Goal: Task Accomplishment & Management: Manage account settings

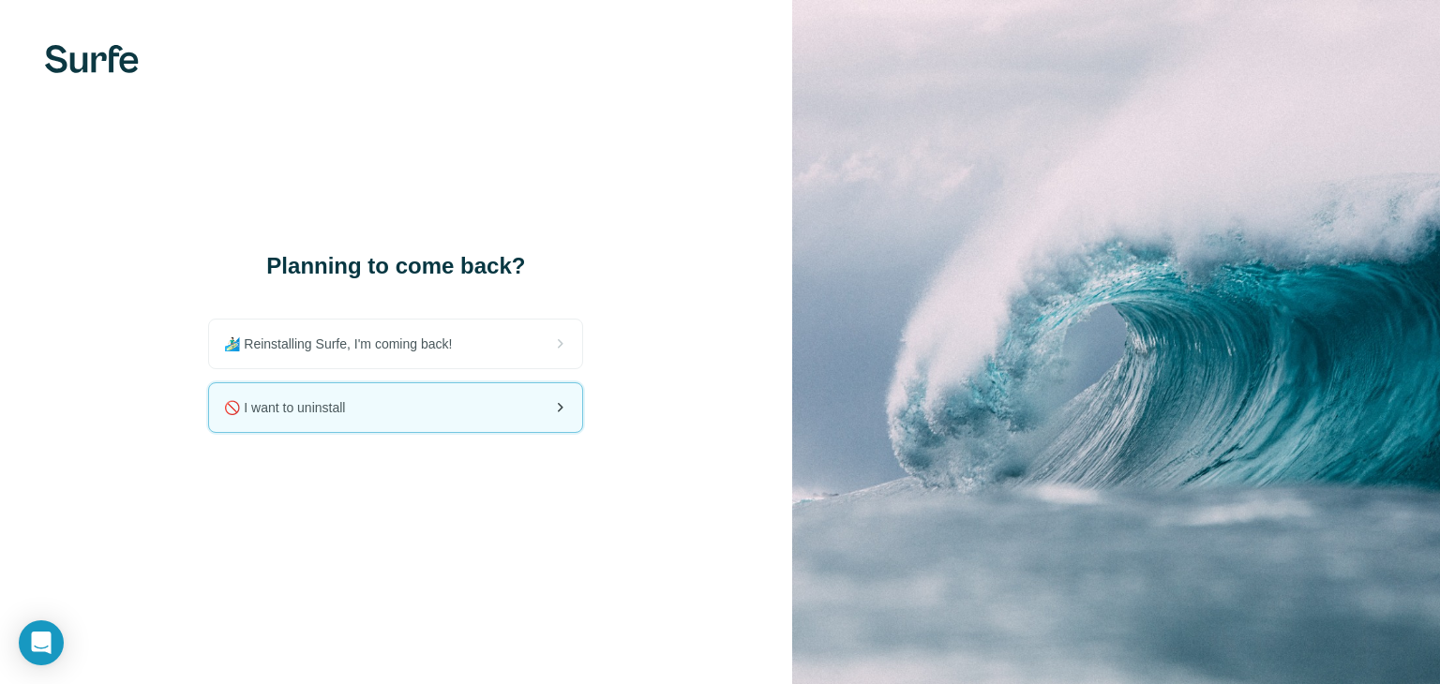
click at [457, 400] on div "🚫 I want to uninstall" at bounding box center [395, 407] width 373 height 49
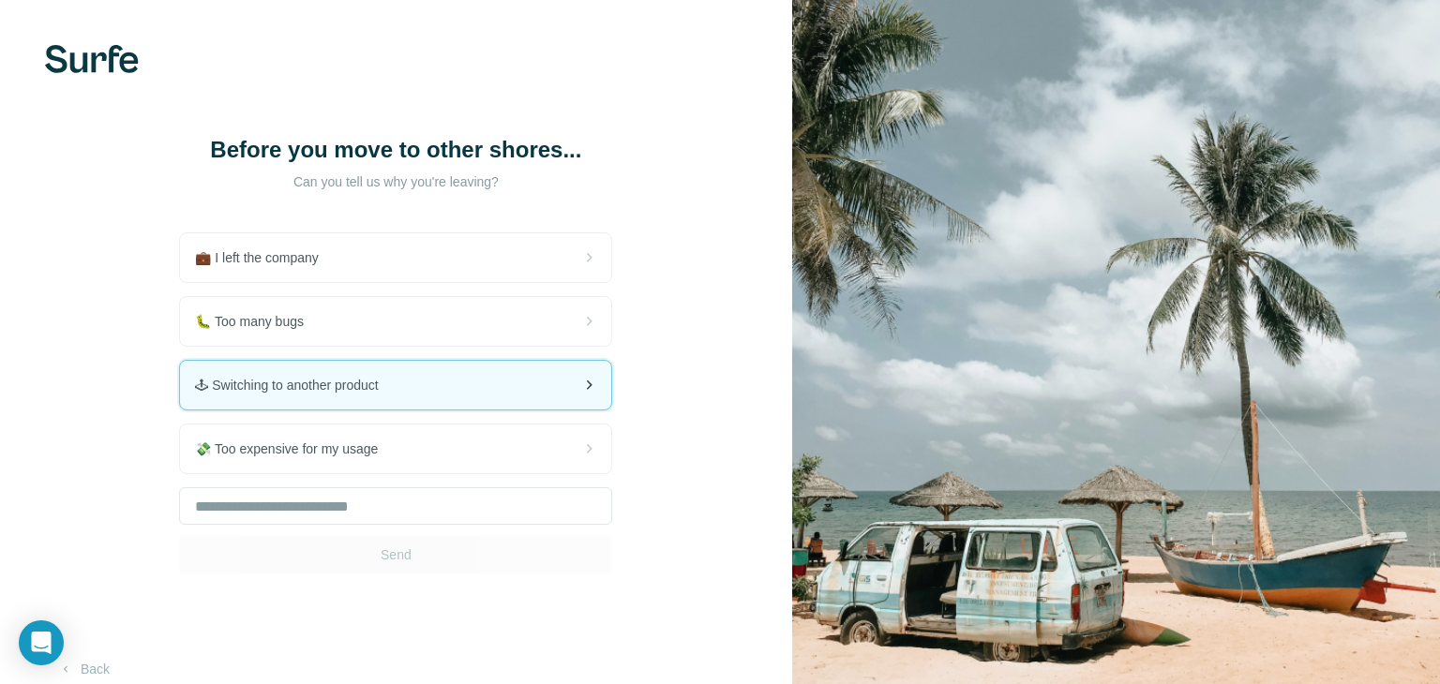
click at [504, 396] on div "🕹 Switching to another product" at bounding box center [395, 385] width 431 height 49
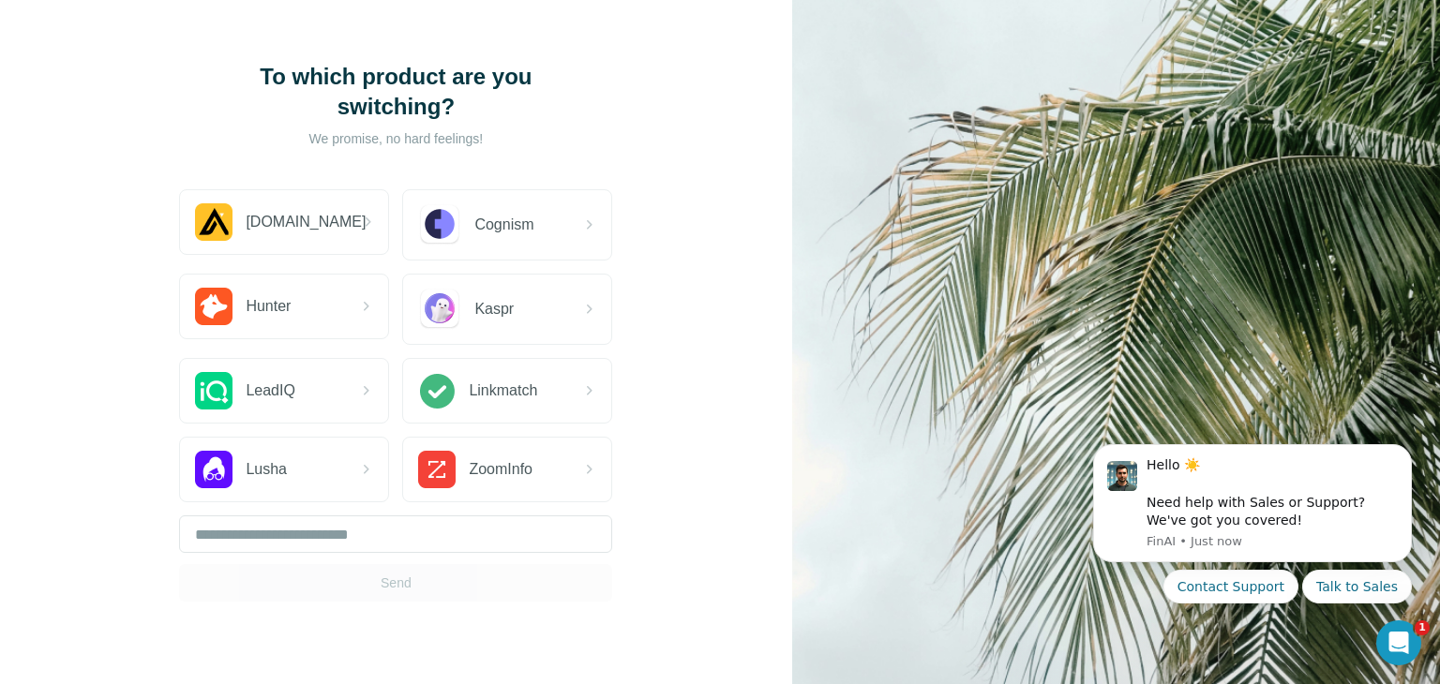
scroll to position [94, 0]
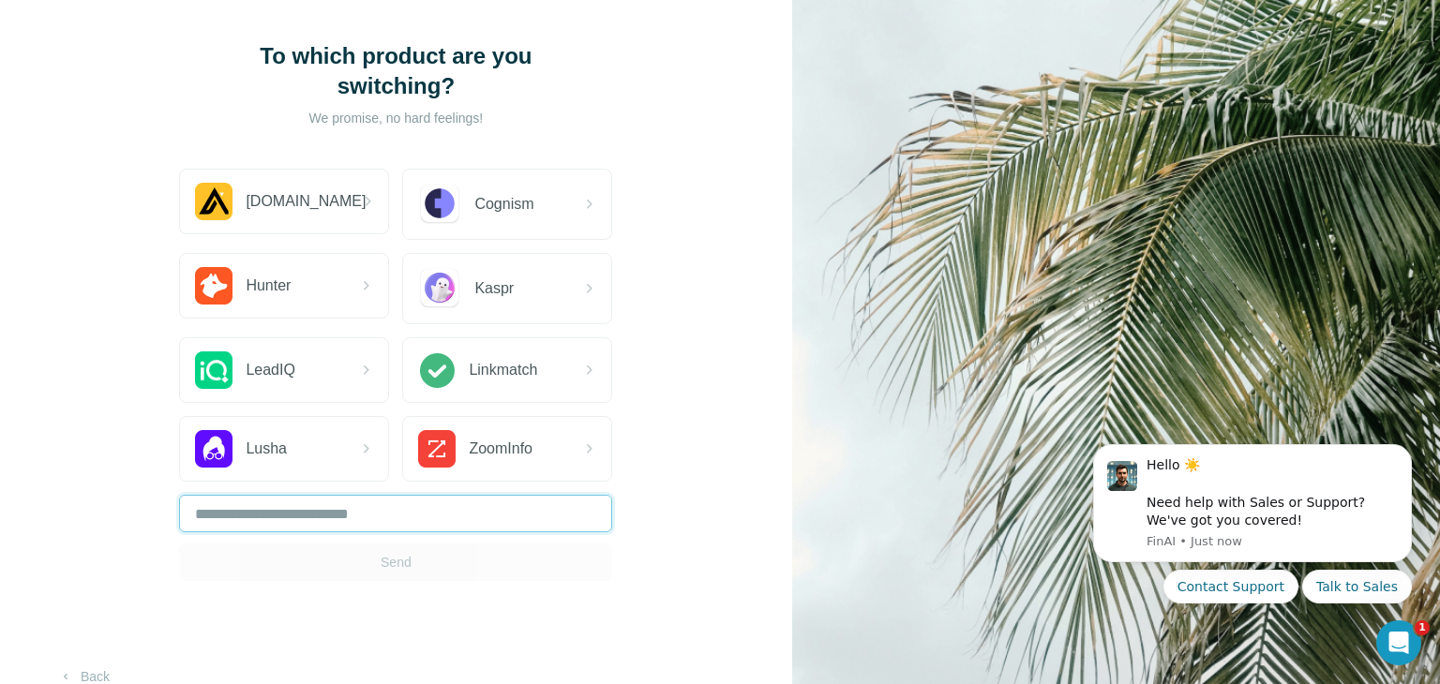
click at [321, 495] on input "text" at bounding box center [395, 513] width 433 height 37
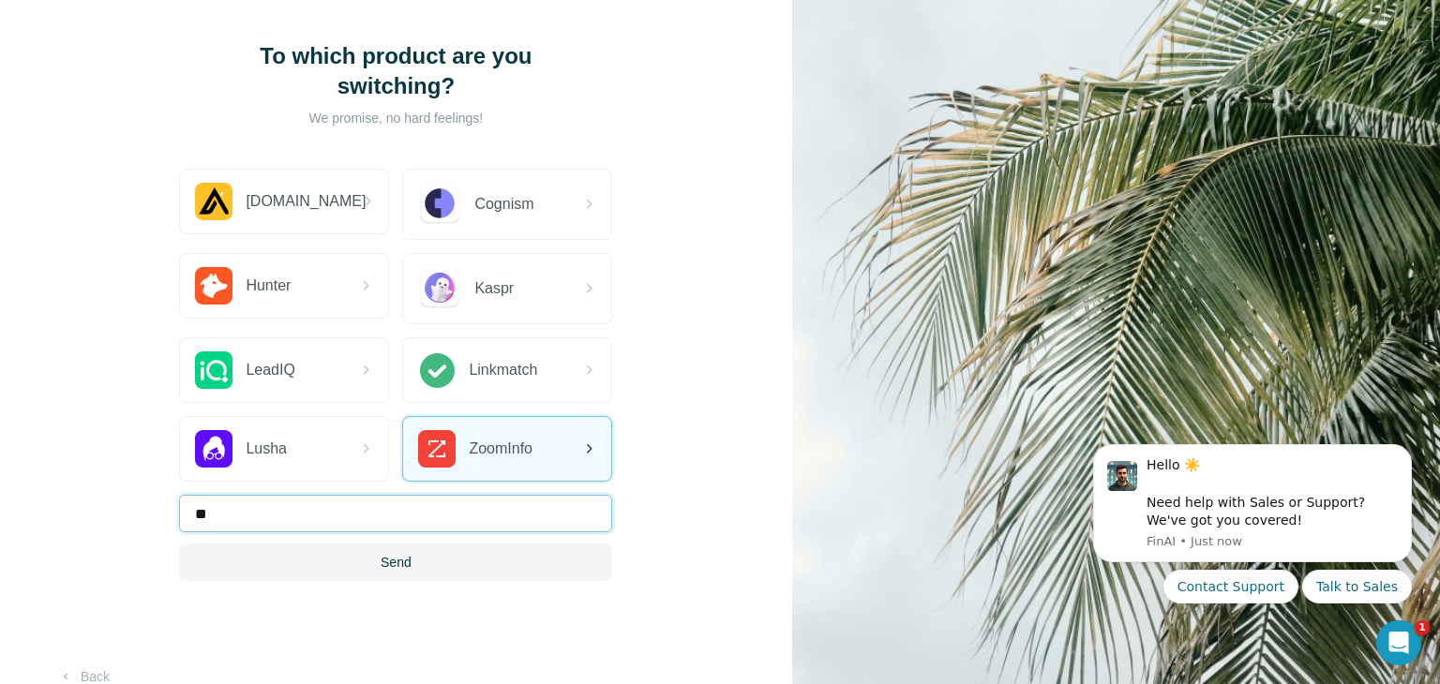
type input "*"
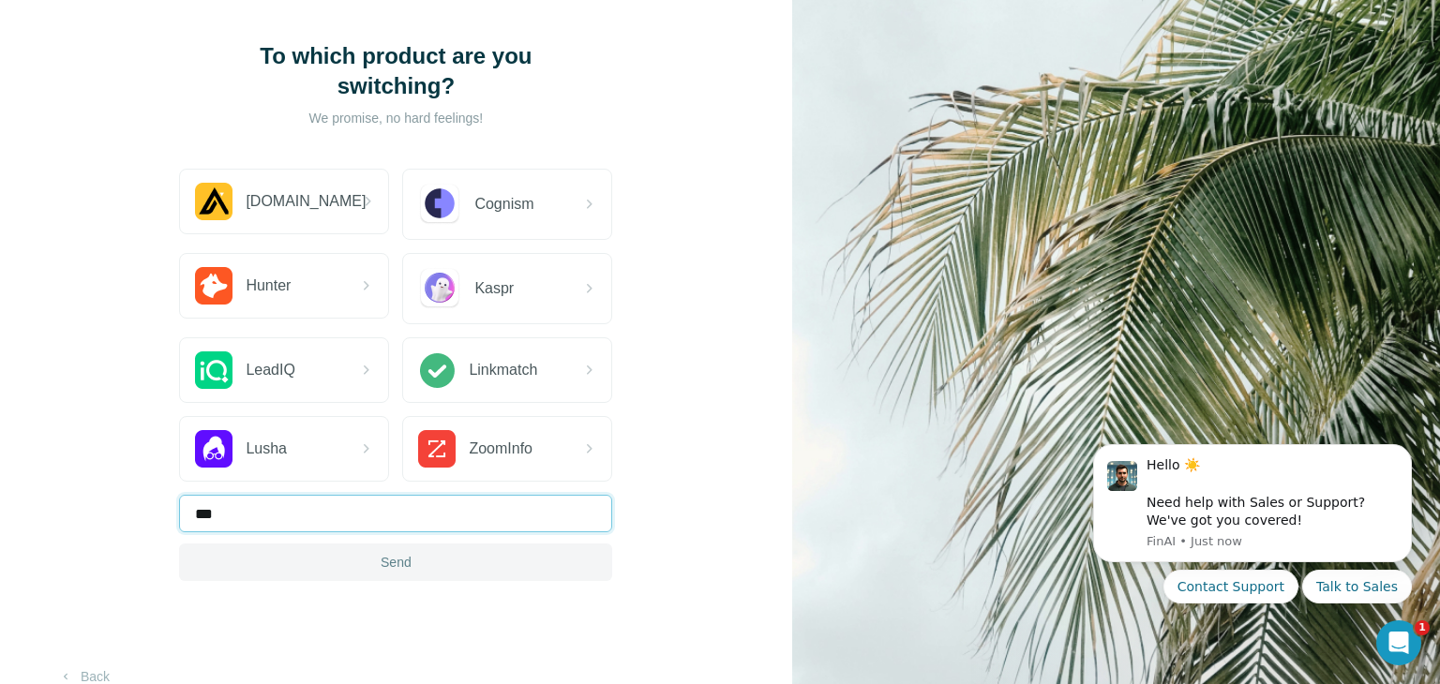
type input "***"
click at [517, 544] on button "Send" at bounding box center [395, 562] width 433 height 37
